Goal: Transaction & Acquisition: Purchase product/service

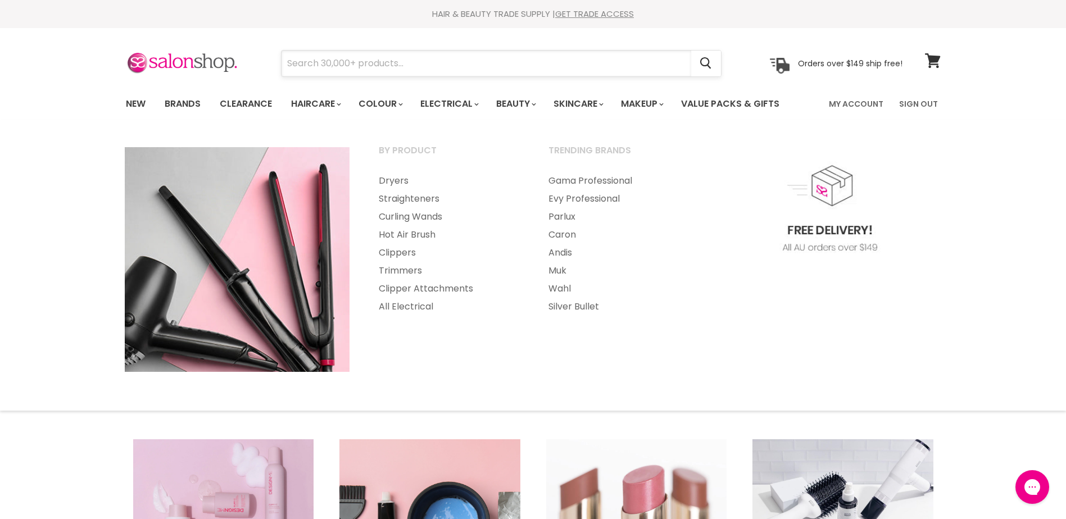
click at [460, 73] on input "Search" at bounding box center [485, 64] width 409 height 26
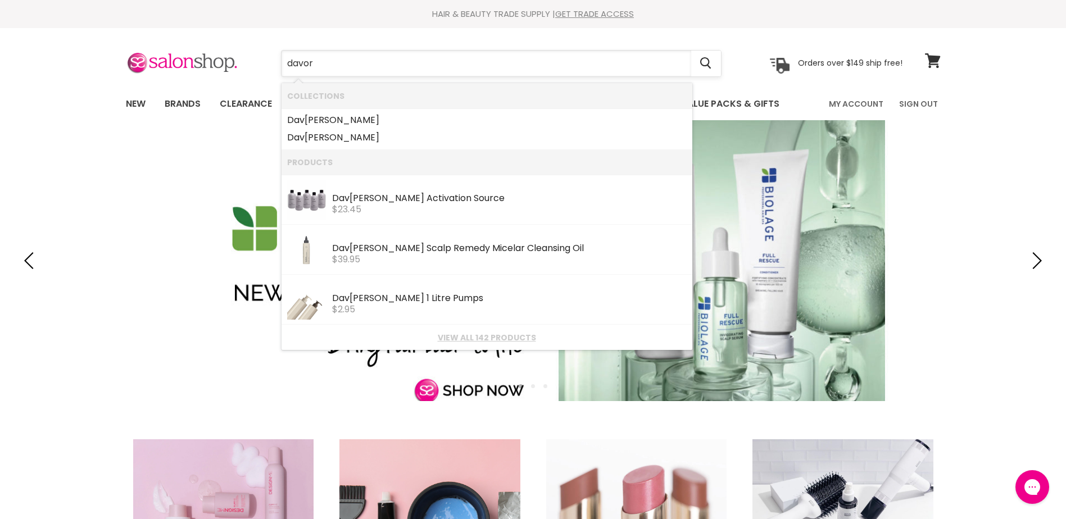
type input "davore"
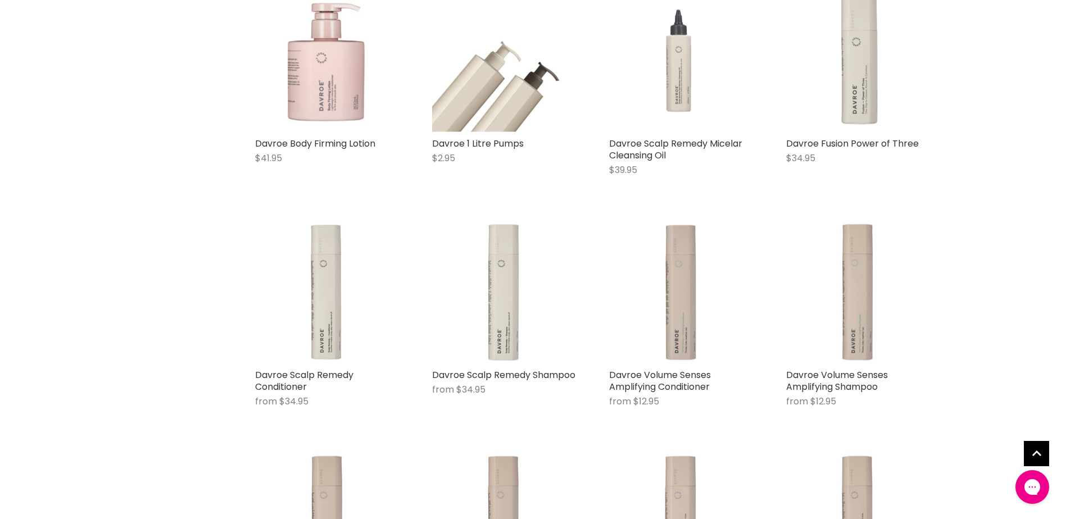
scroll to position [337, 0]
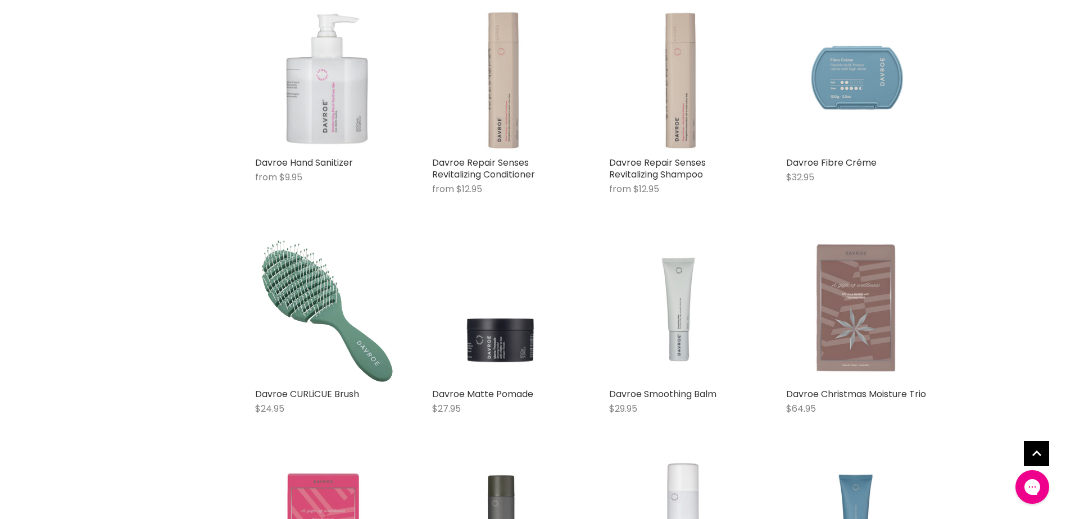
scroll to position [2415, 0]
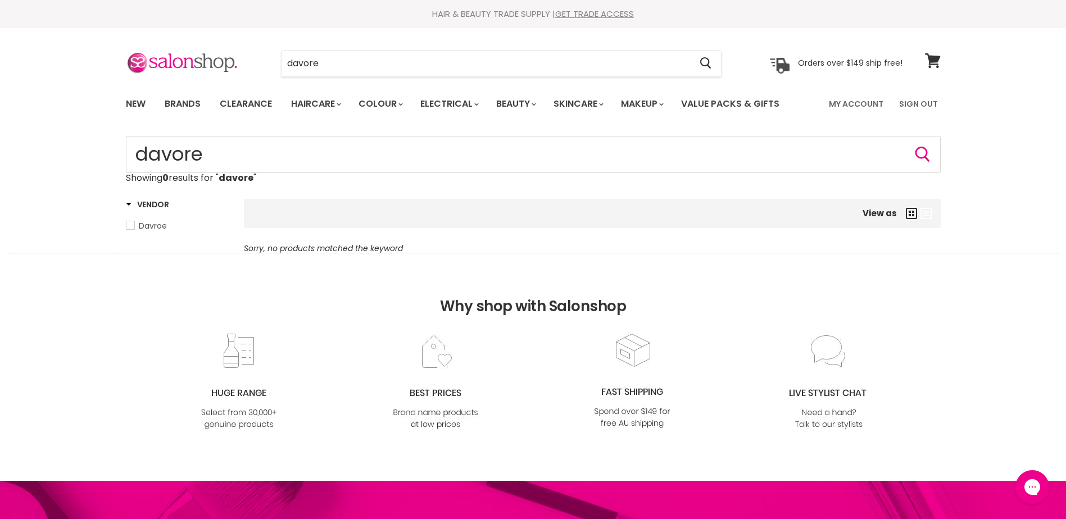
click at [888, 244] on div "Sorry, no products matched the keyword" at bounding box center [592, 248] width 697 height 9
type input "davroe"
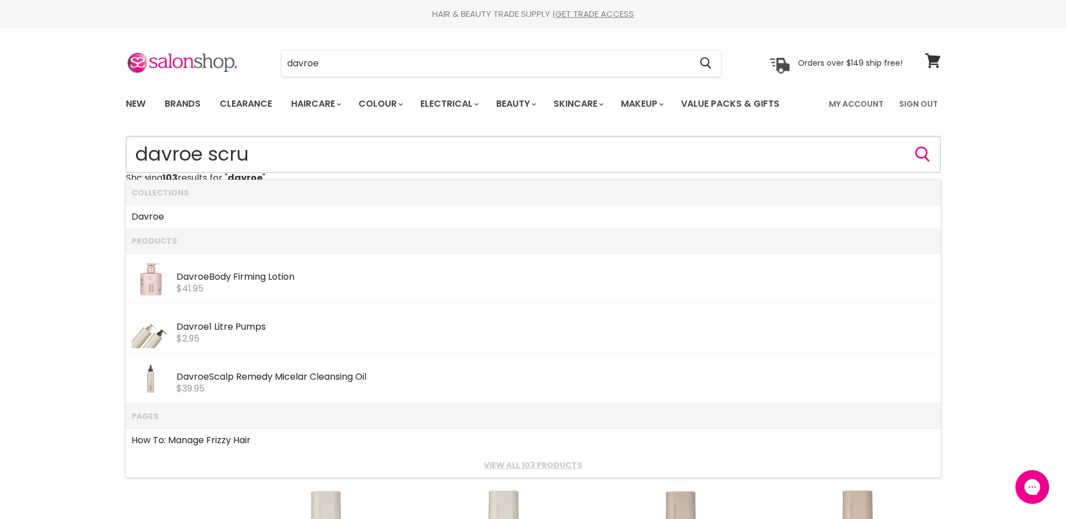
type input "davroe scrub"
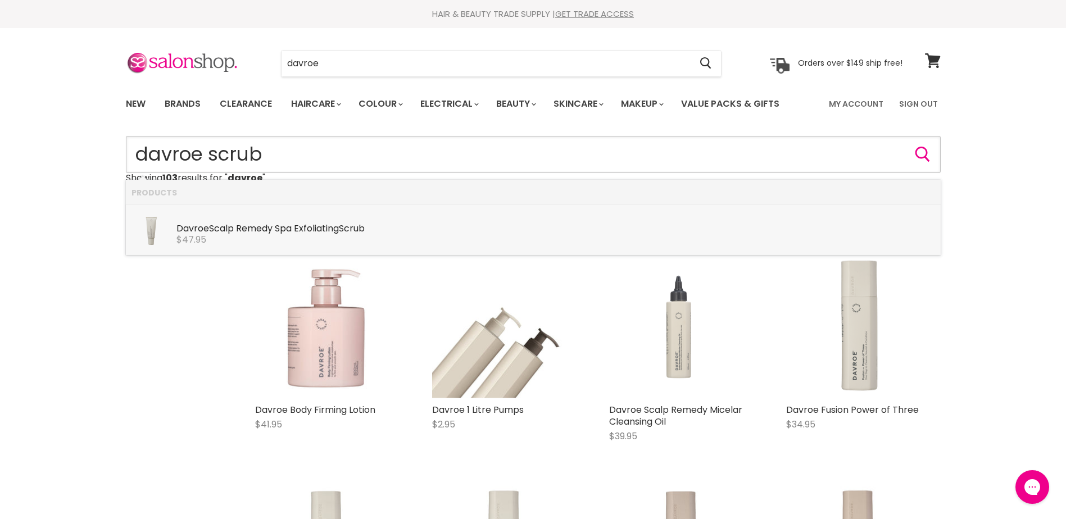
click at [431, 243] on div "$47.95" at bounding box center [555, 240] width 758 height 10
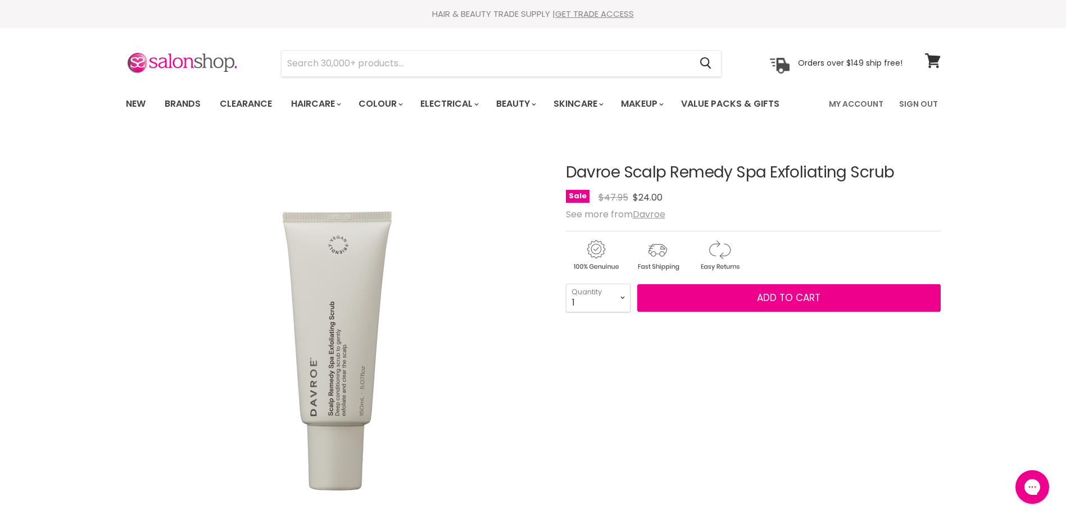
select select "3"
click at [566, 284] on select "1 2 3 4 5 6 7 8 9 10+" at bounding box center [598, 298] width 65 height 28
type input "3"
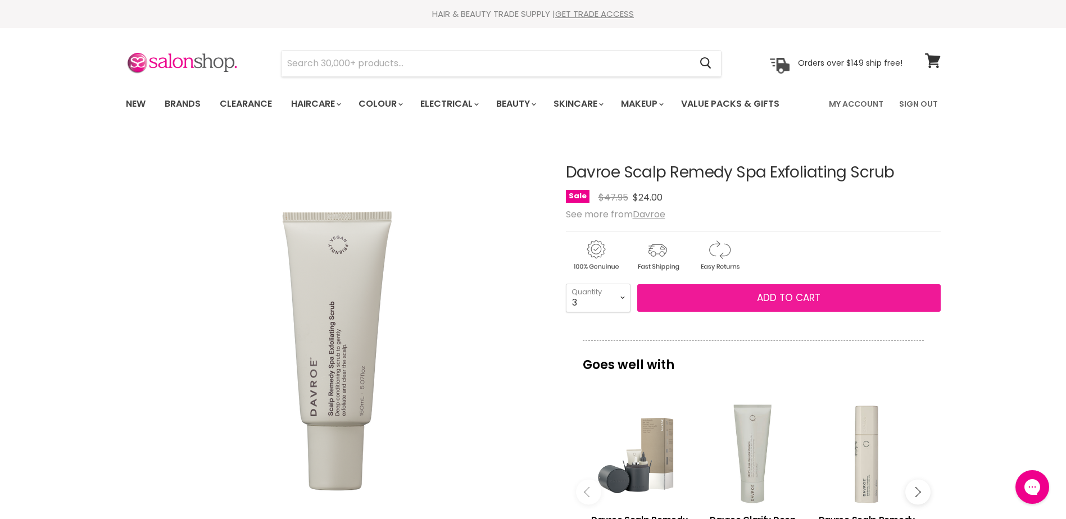
click at [682, 302] on button "Add to cart" at bounding box center [788, 298] width 303 height 28
click at [746, 308] on button "Add to cart" at bounding box center [788, 298] width 303 height 28
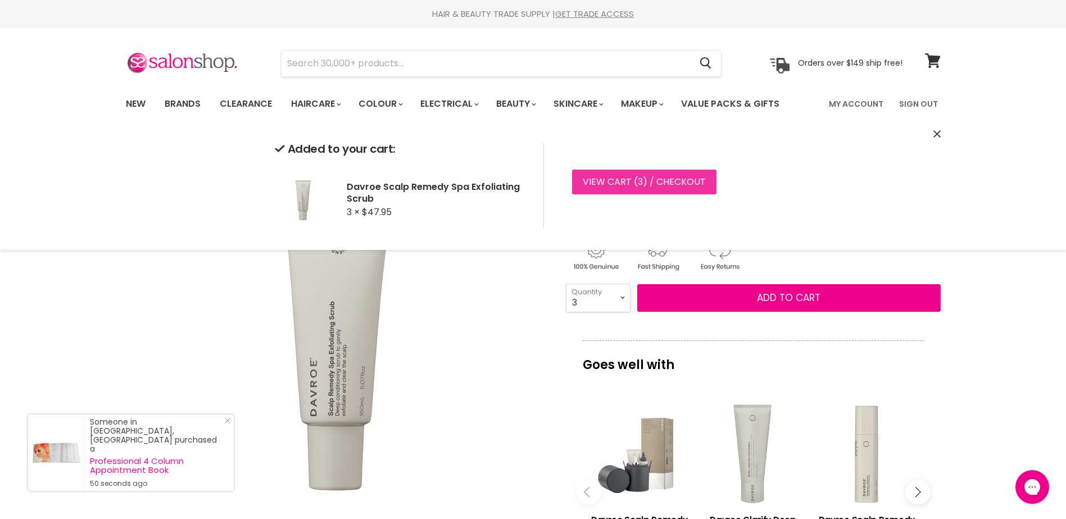
click at [664, 183] on link "View cart ( 3 ) / Checkout" at bounding box center [644, 182] width 144 height 25
